Goal: Task Accomplishment & Management: Complete application form

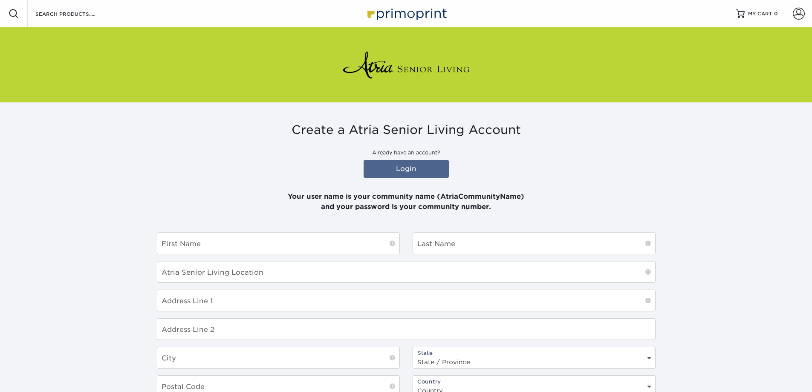
type input "atrialongmeadowplace"
click at [336, 244] on input "text" at bounding box center [278, 243] width 242 height 21
click at [429, 239] on input "text" at bounding box center [534, 243] width 242 height 21
click at [396, 172] on link "Login" at bounding box center [406, 169] width 85 height 18
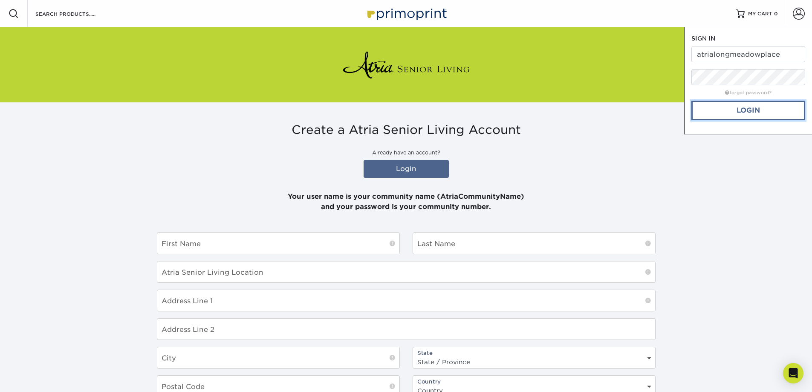
click at [739, 115] on link "Login" at bounding box center [749, 111] width 114 height 20
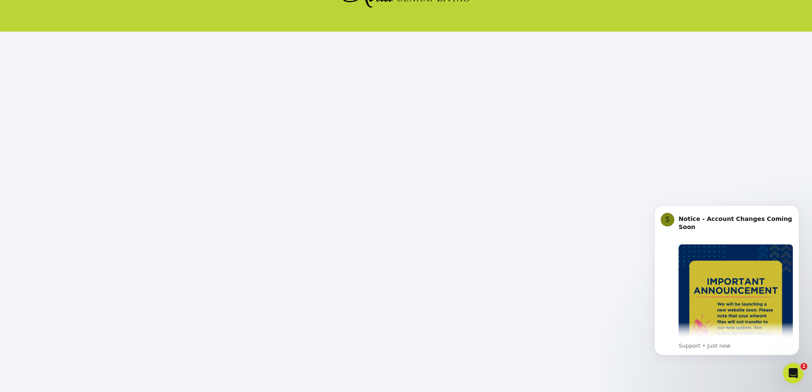
scroll to position [89, 0]
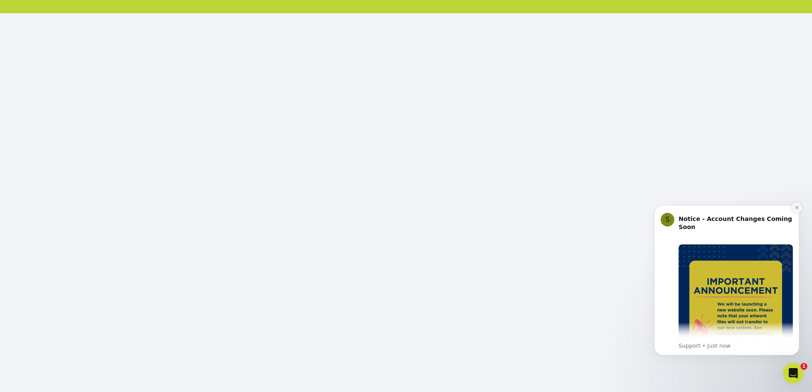
click at [799, 205] on button "Dismiss notification" at bounding box center [796, 207] width 11 height 11
